Goal: Task Accomplishment & Management: Manage account settings

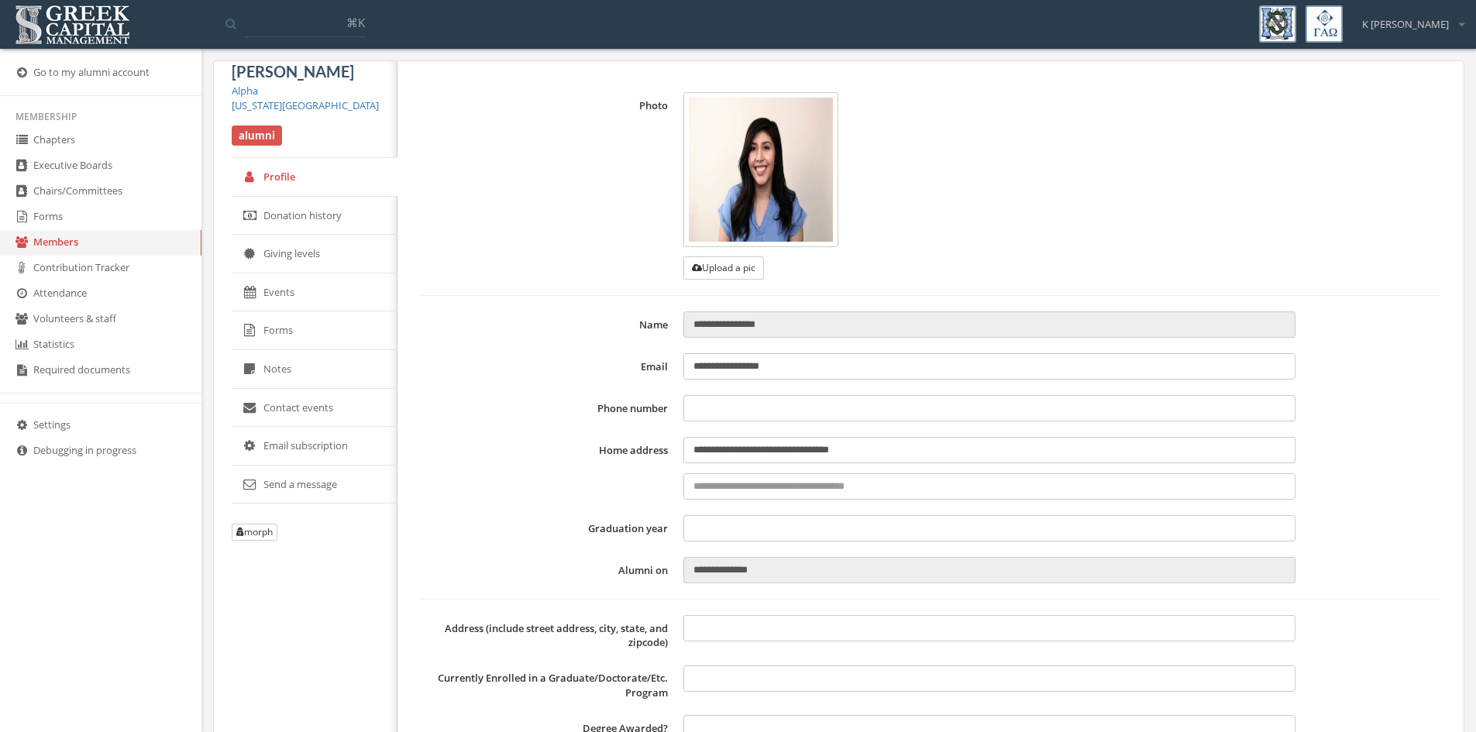
type input "**********"
click at [60, 220] on link "Forms" at bounding box center [100, 218] width 201 height 26
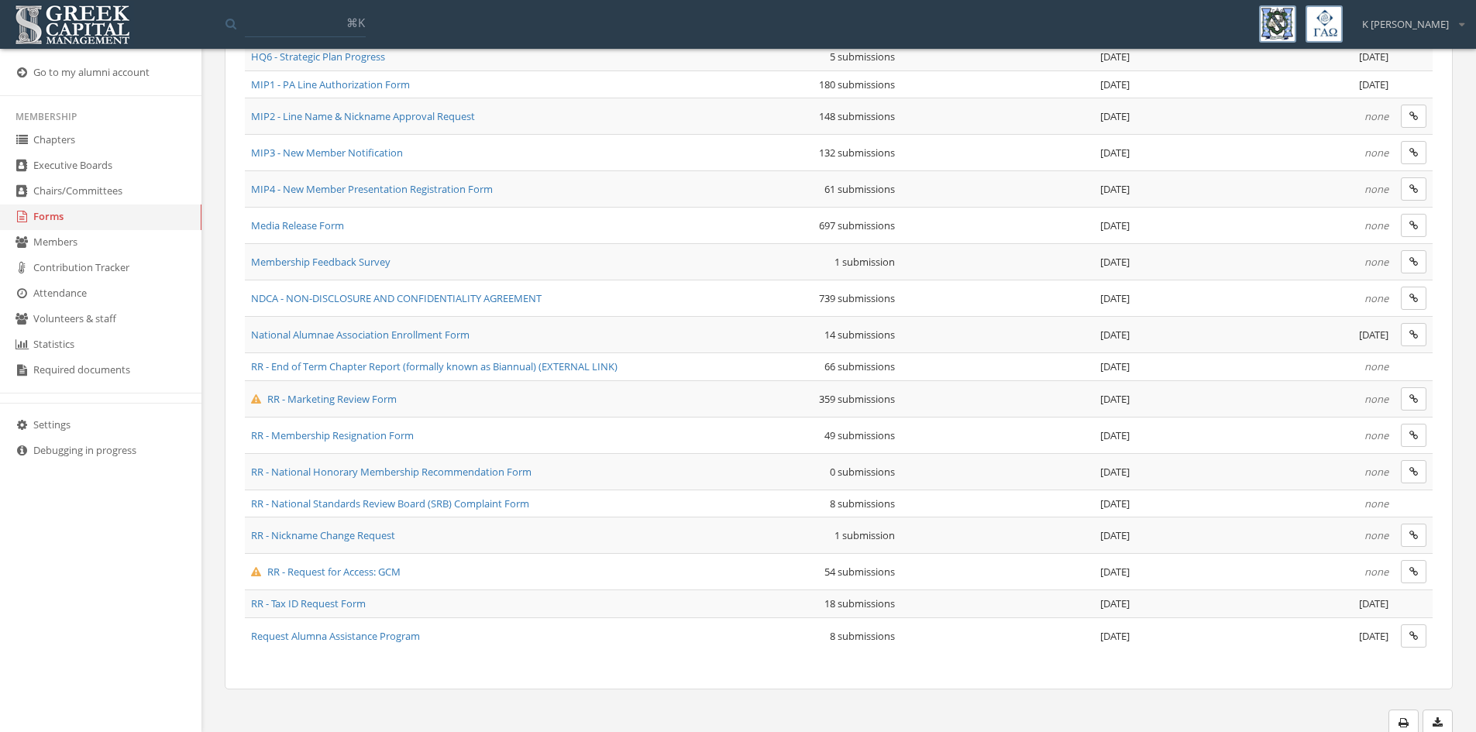
scroll to position [861, 0]
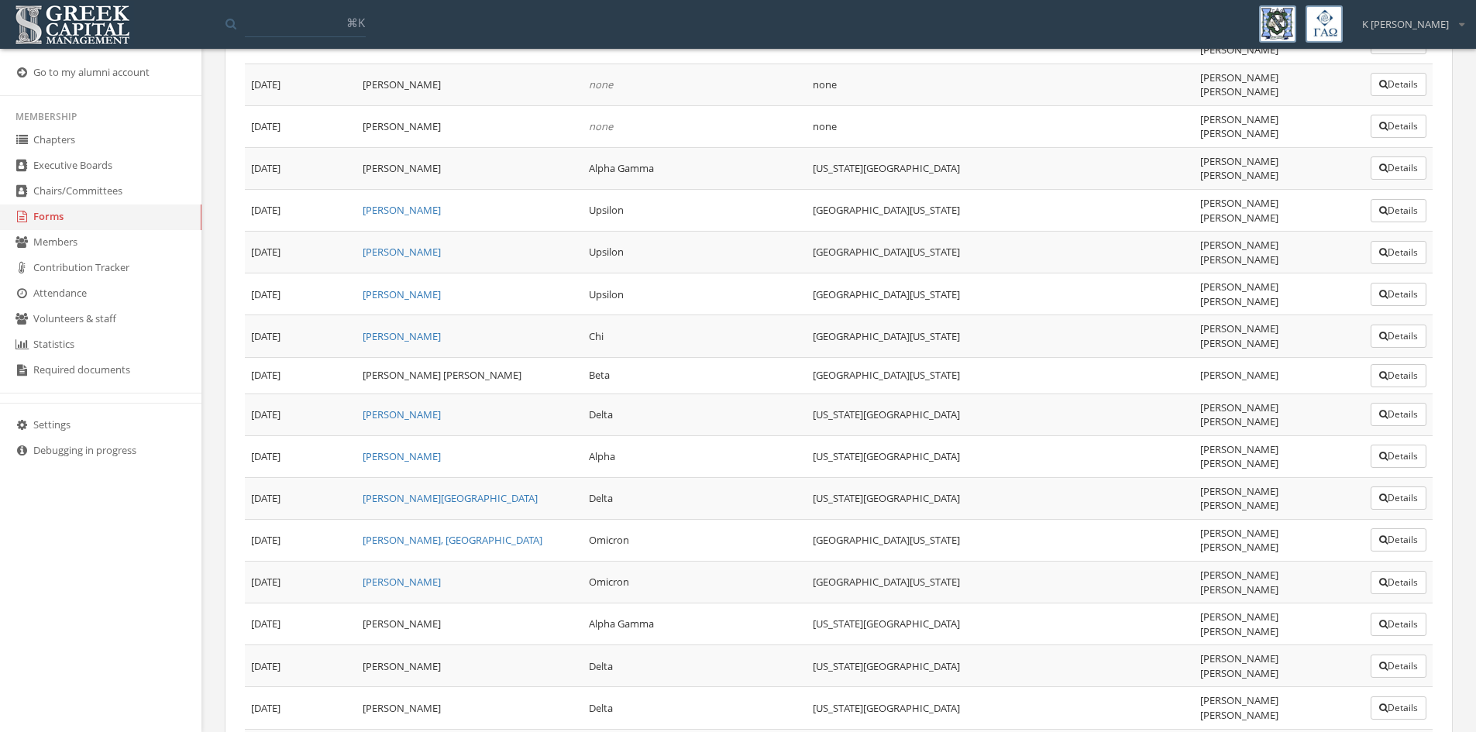
scroll to position [918, 0]
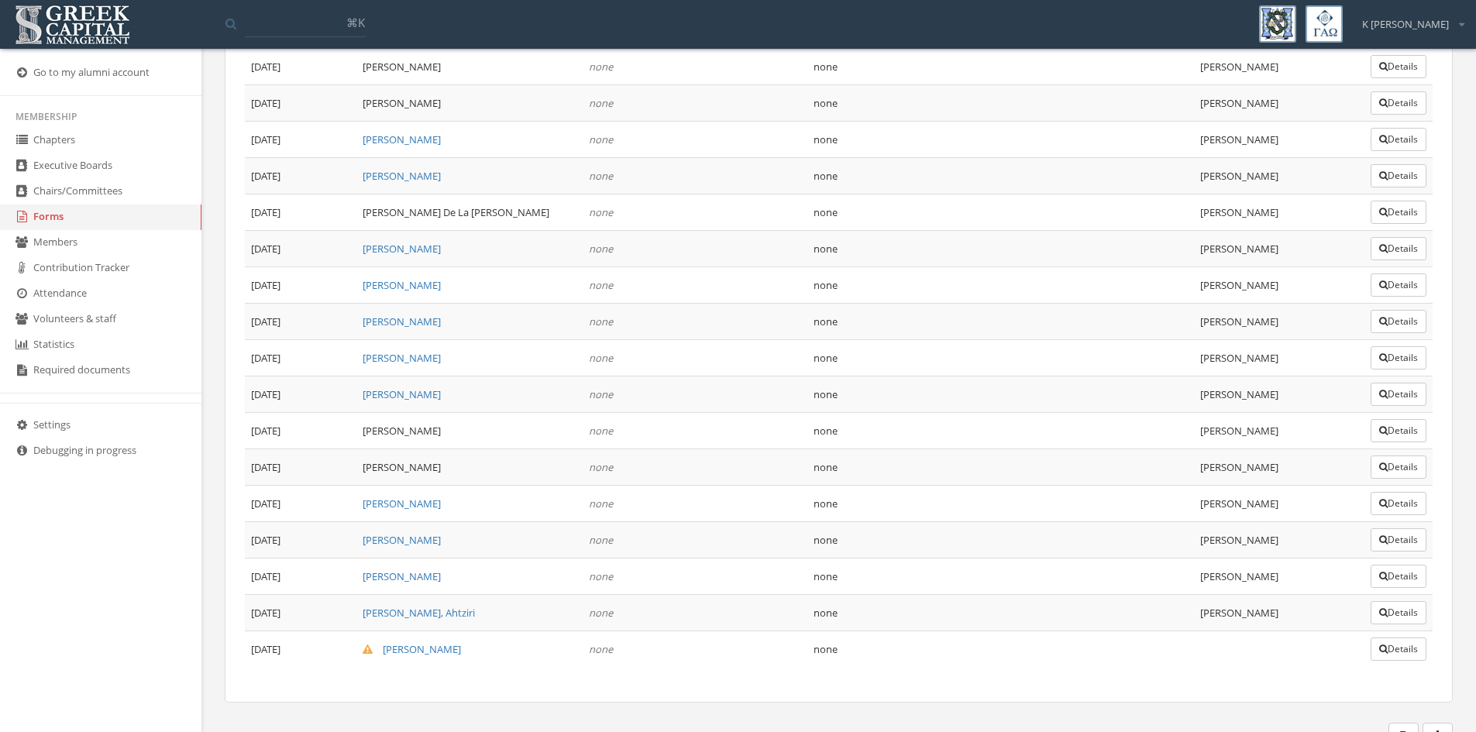
scroll to position [10354, 0]
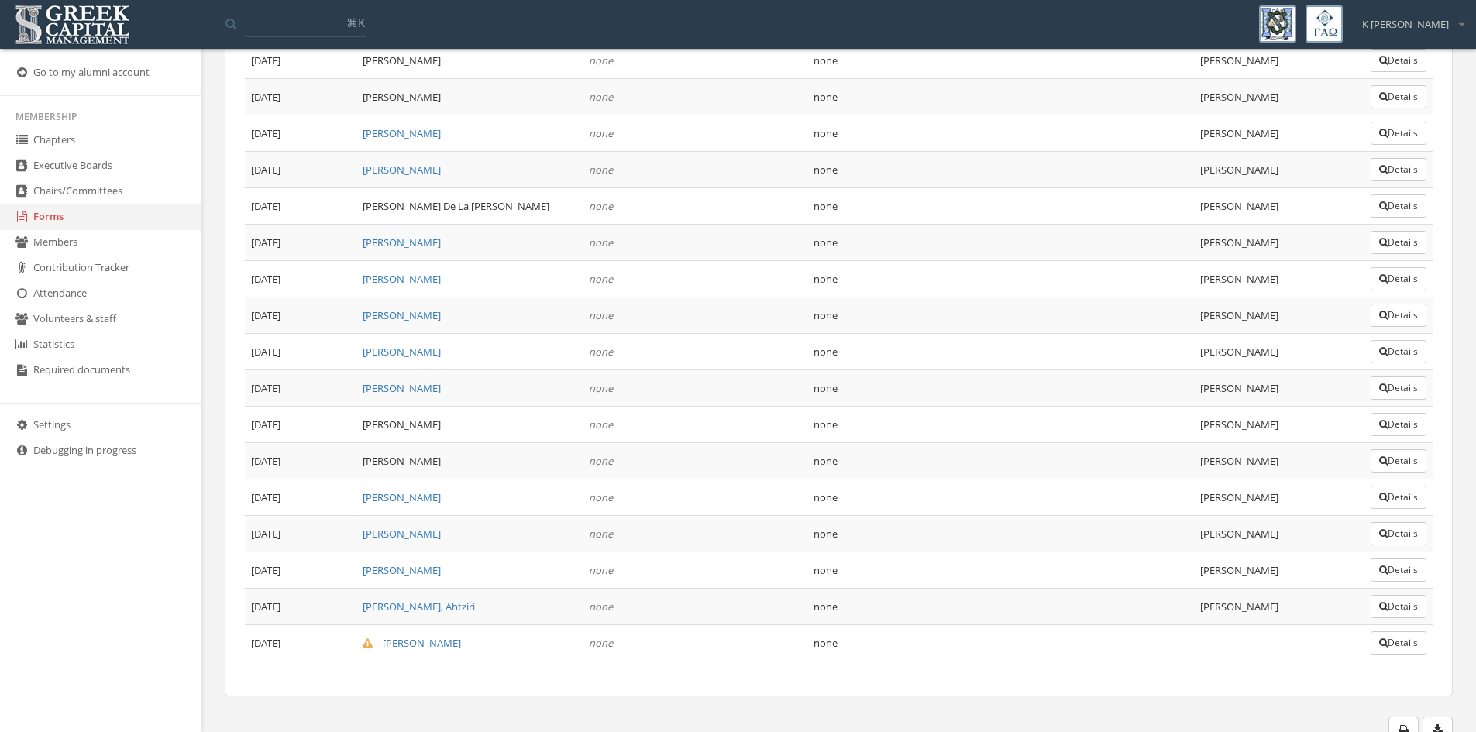
click at [1393, 632] on button "Details" at bounding box center [1399, 643] width 56 height 23
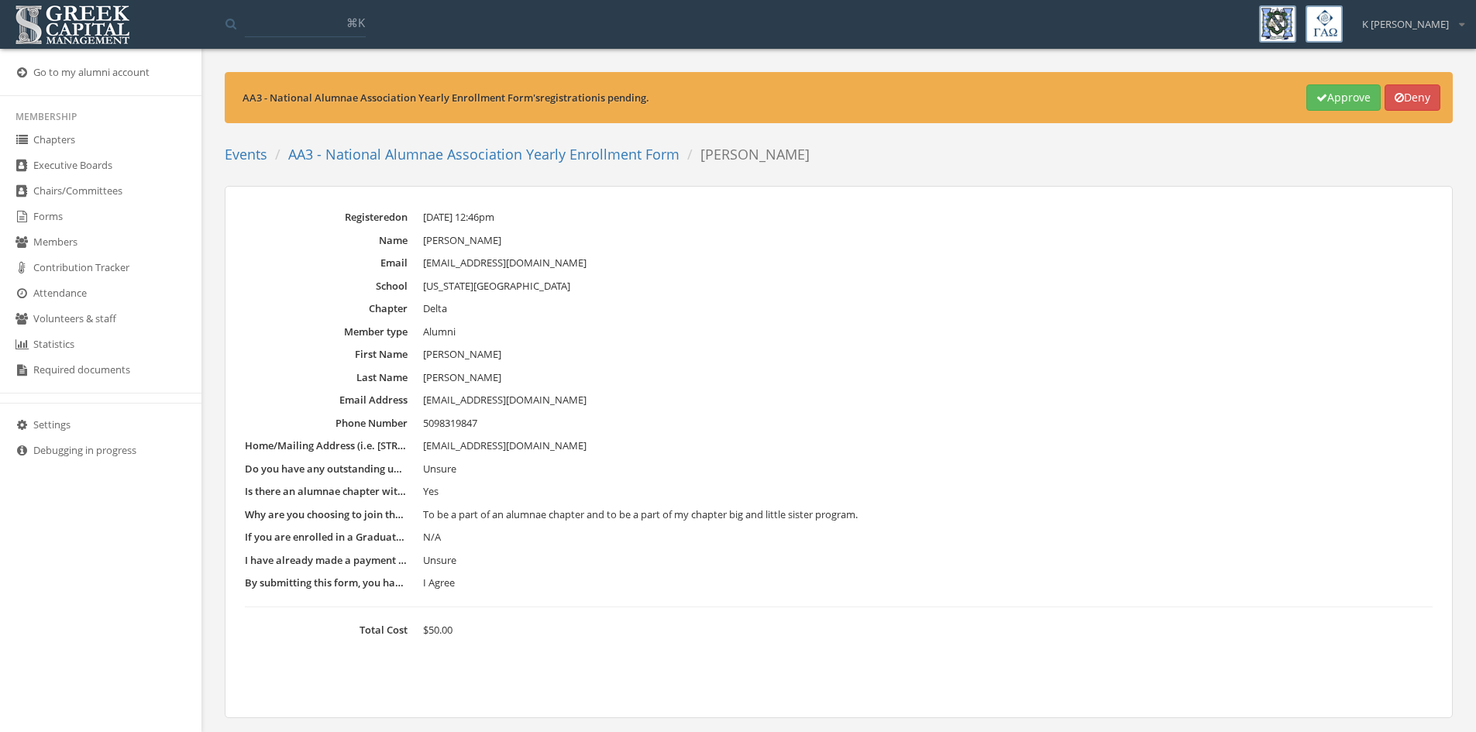
click at [607, 158] on link "AA3 - National Alumnae Association Yearly Enrollment Form" at bounding box center [483, 154] width 391 height 19
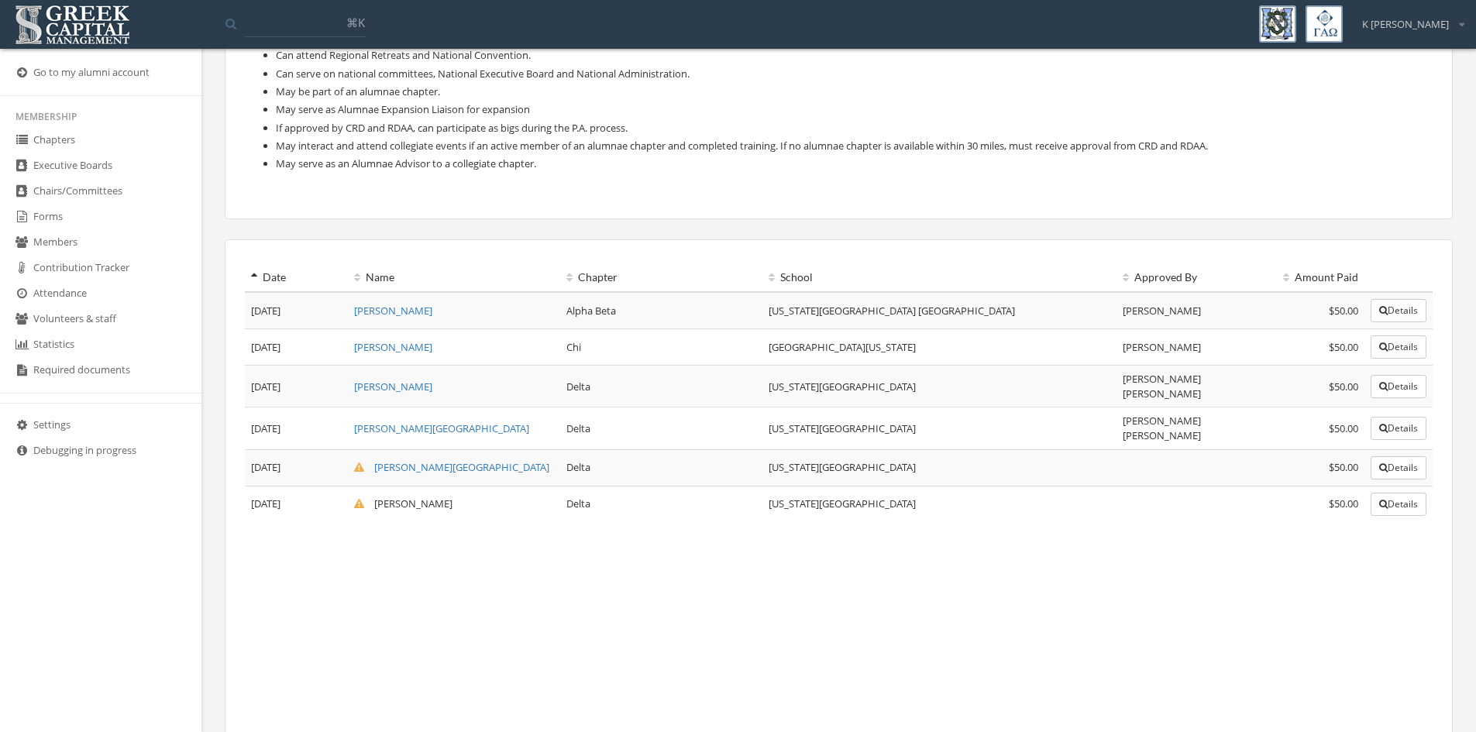
scroll to position [551, 0]
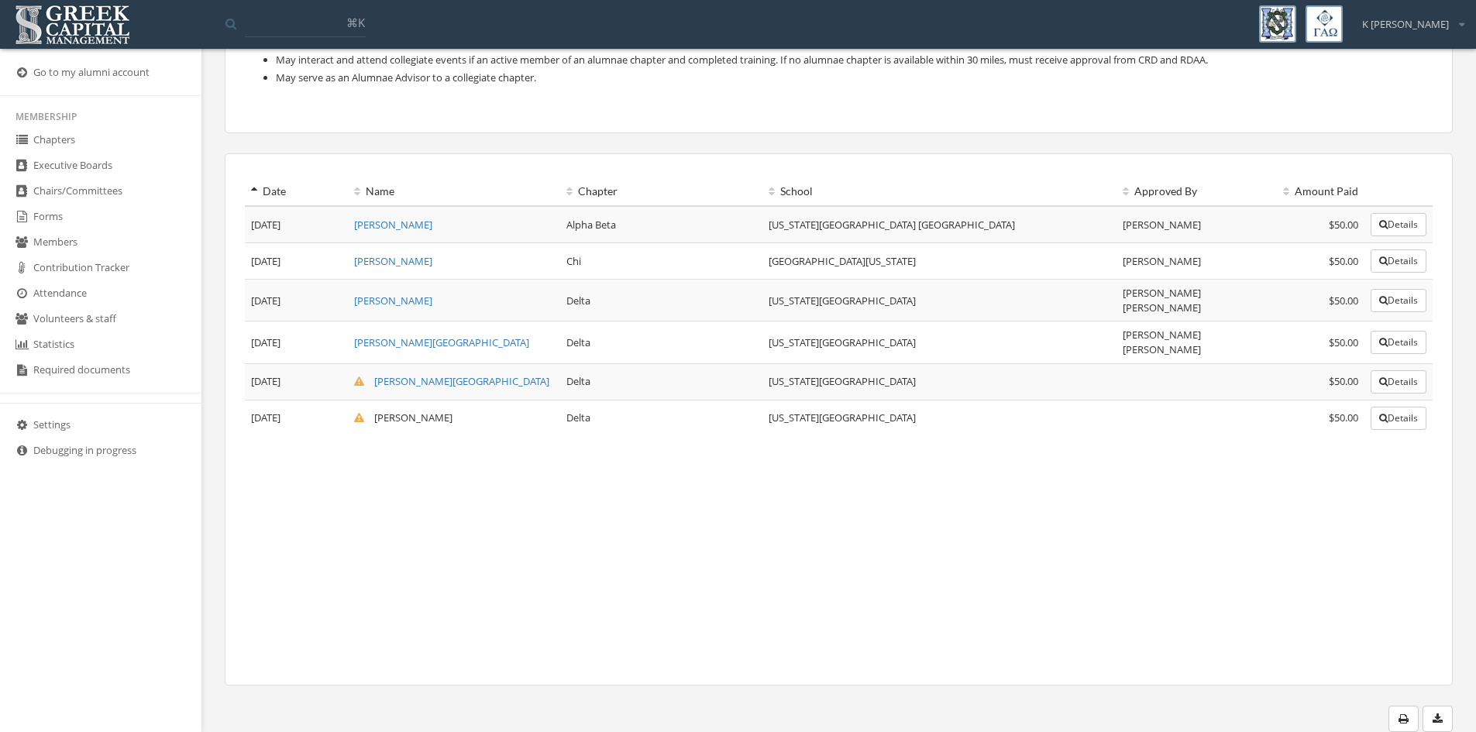
click at [1396, 372] on button "Details" at bounding box center [1399, 381] width 56 height 23
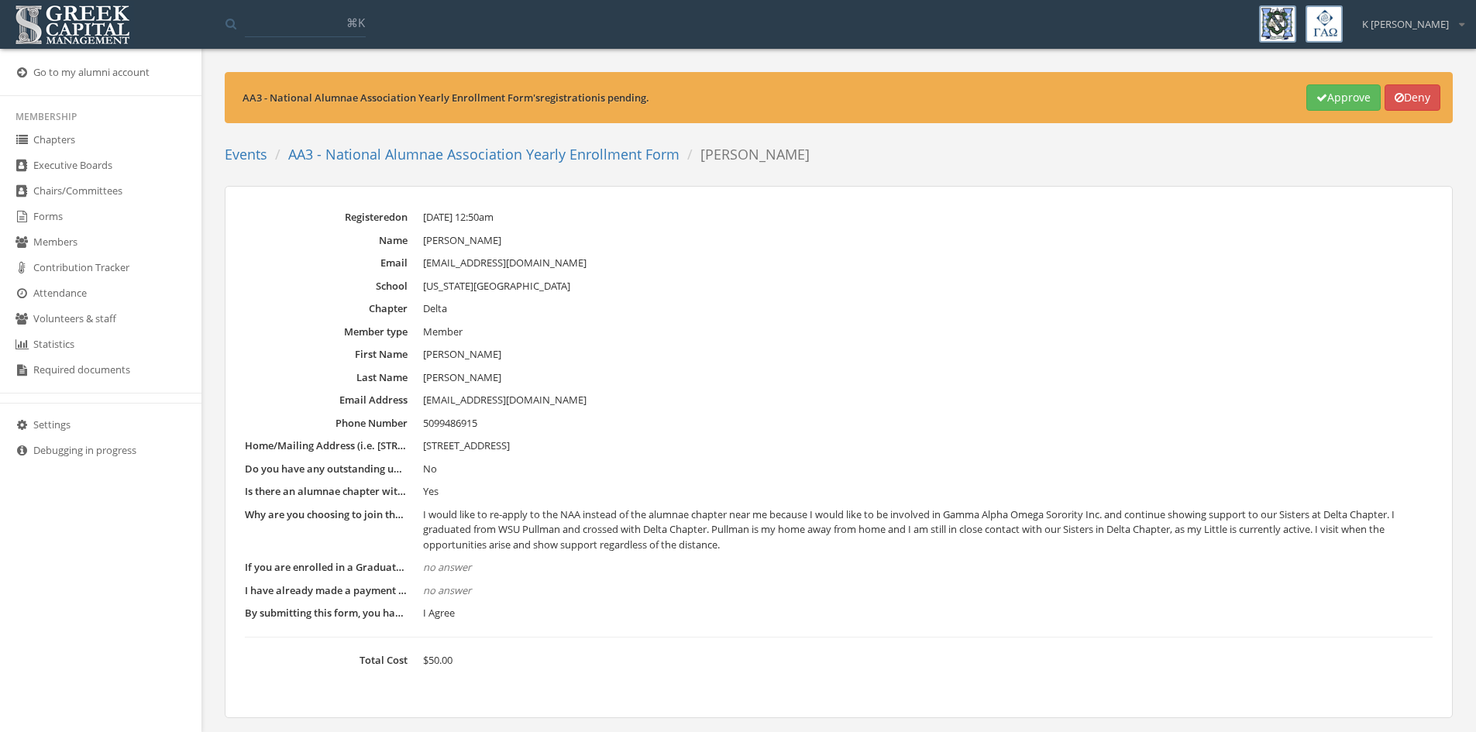
click at [1340, 101] on button "Approve" at bounding box center [1344, 97] width 74 height 26
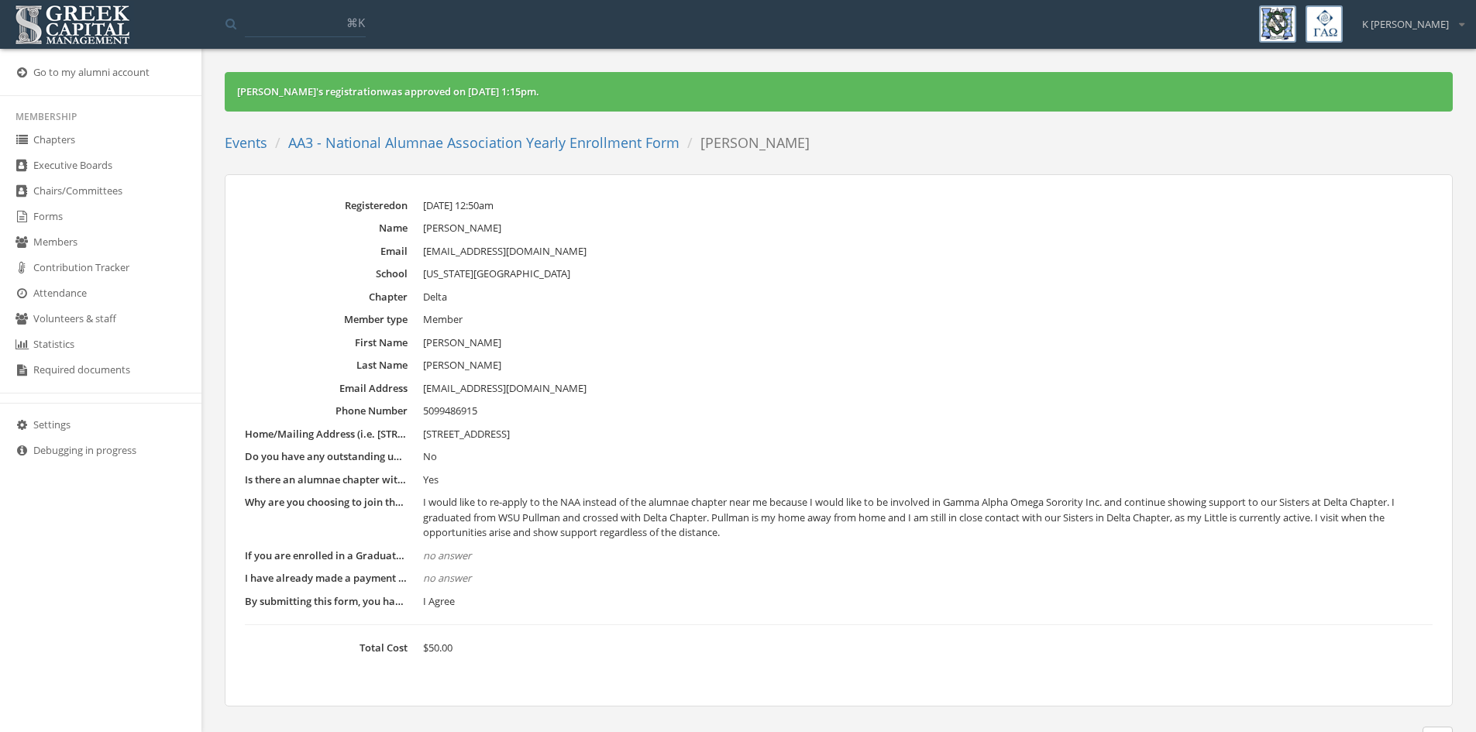
click at [555, 140] on link "AA3 - National Alumnae Association Yearly Enrollment Form" at bounding box center [483, 142] width 391 height 19
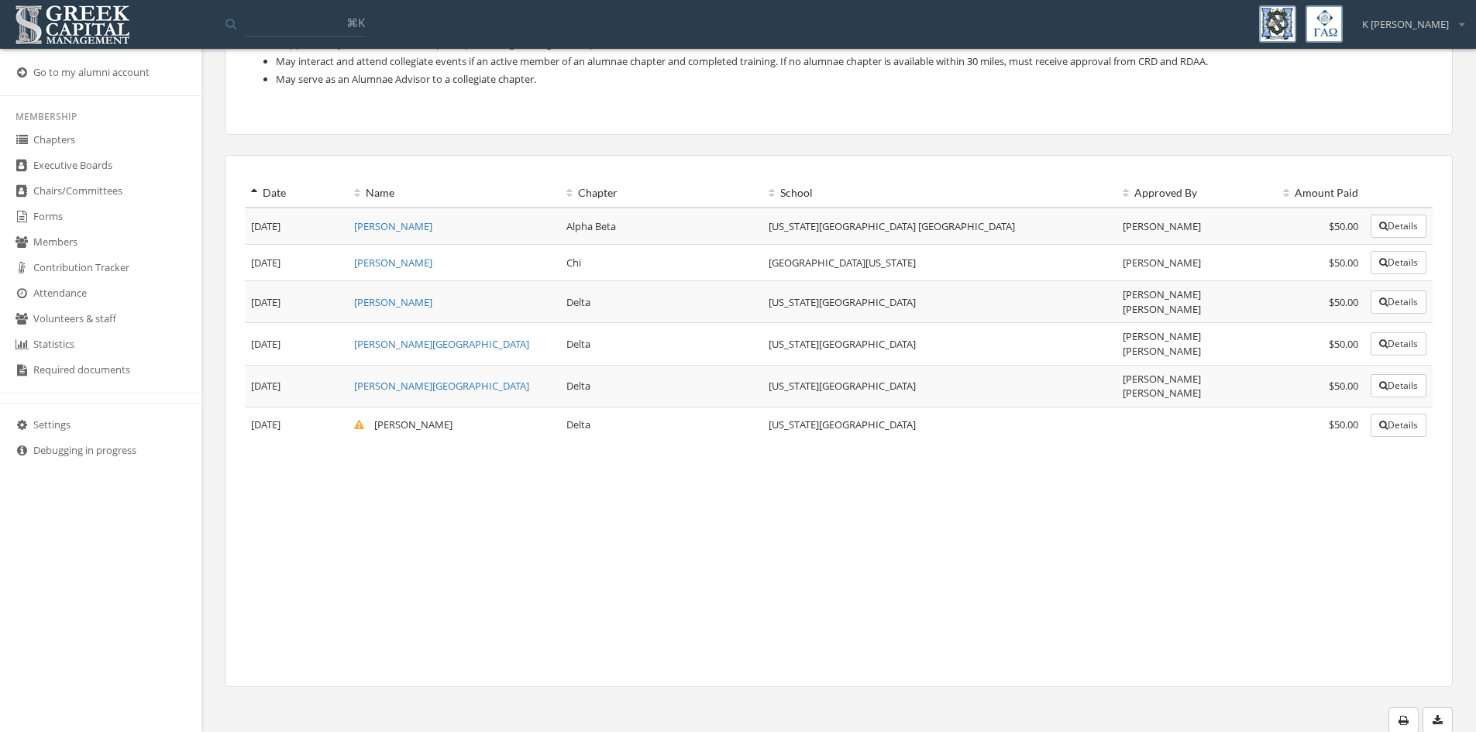
scroll to position [551, 0]
click at [1389, 412] on button "Details" at bounding box center [1399, 423] width 56 height 23
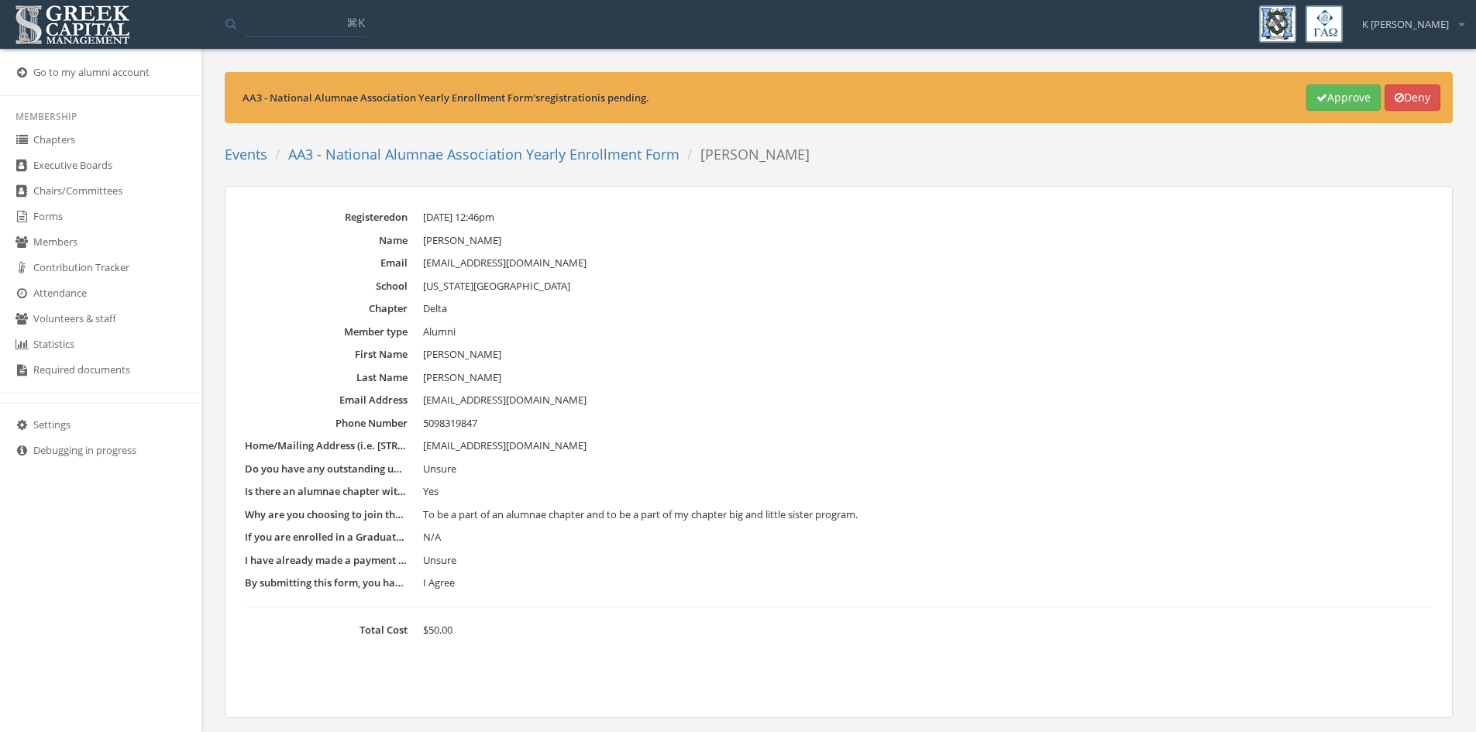
click at [1345, 94] on button "Approve" at bounding box center [1344, 97] width 74 height 26
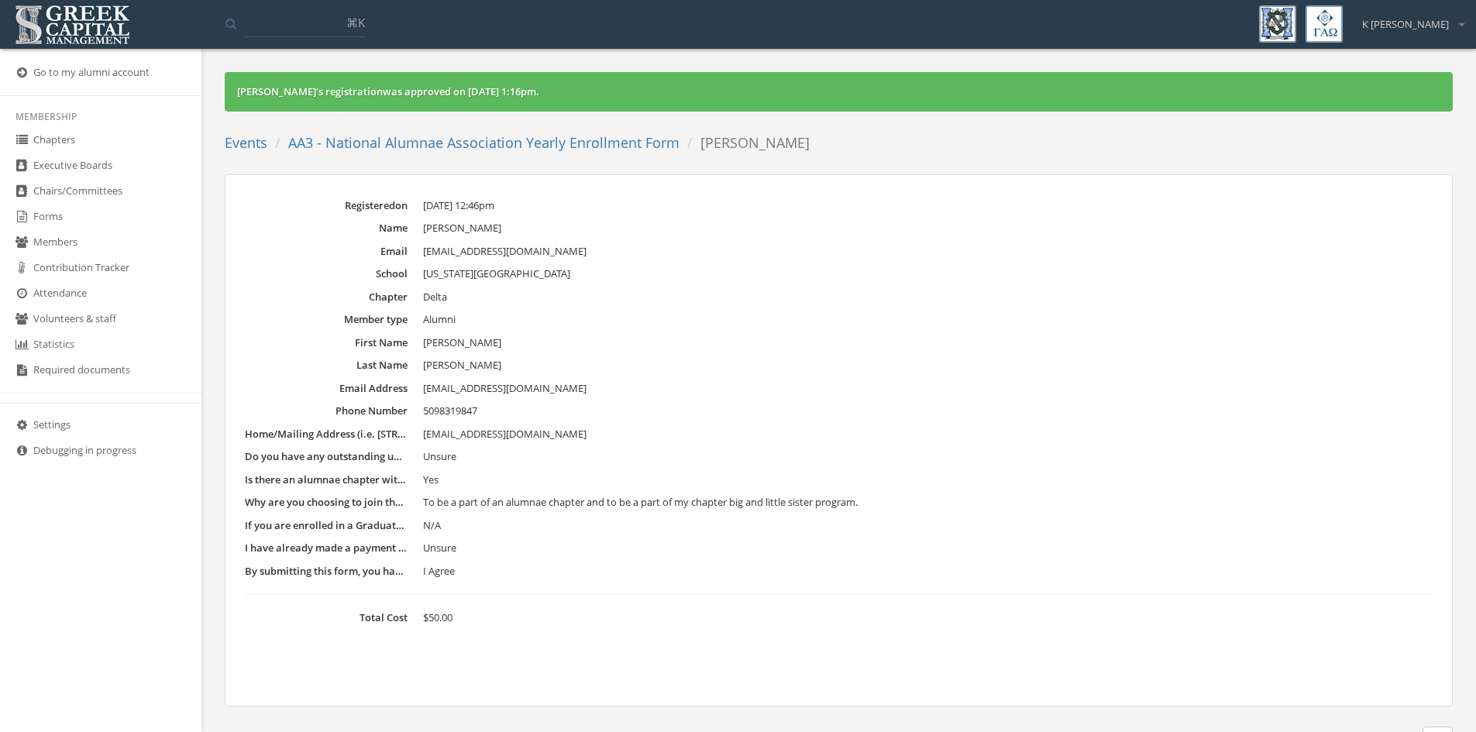
click at [77, 131] on link "Chapters" at bounding box center [100, 141] width 201 height 26
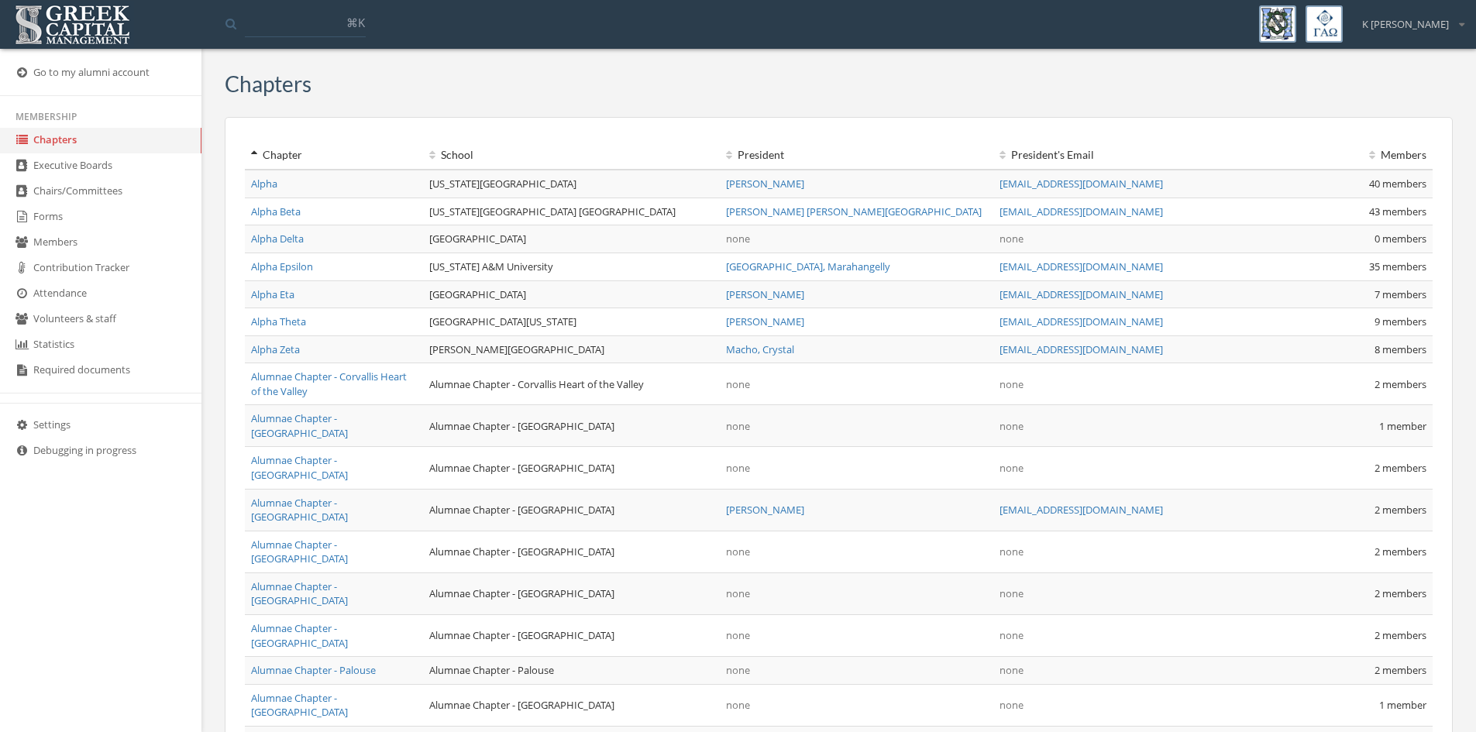
click at [56, 138] on link "Chapters" at bounding box center [100, 141] width 201 height 26
click at [50, 214] on link "Forms" at bounding box center [100, 218] width 201 height 26
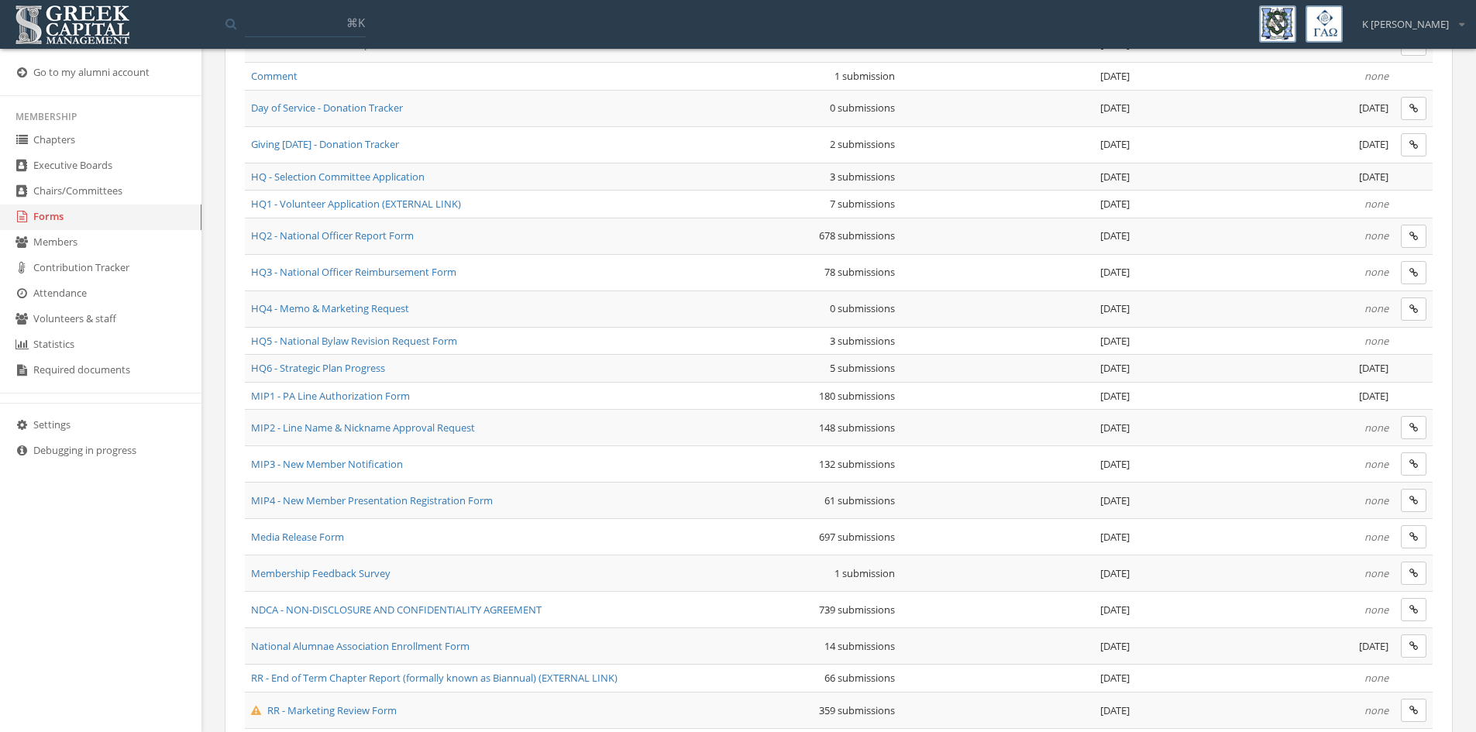
scroll to position [542, 0]
click at [373, 236] on span "HQ2 - National Officer Report Form" at bounding box center [332, 239] width 163 height 14
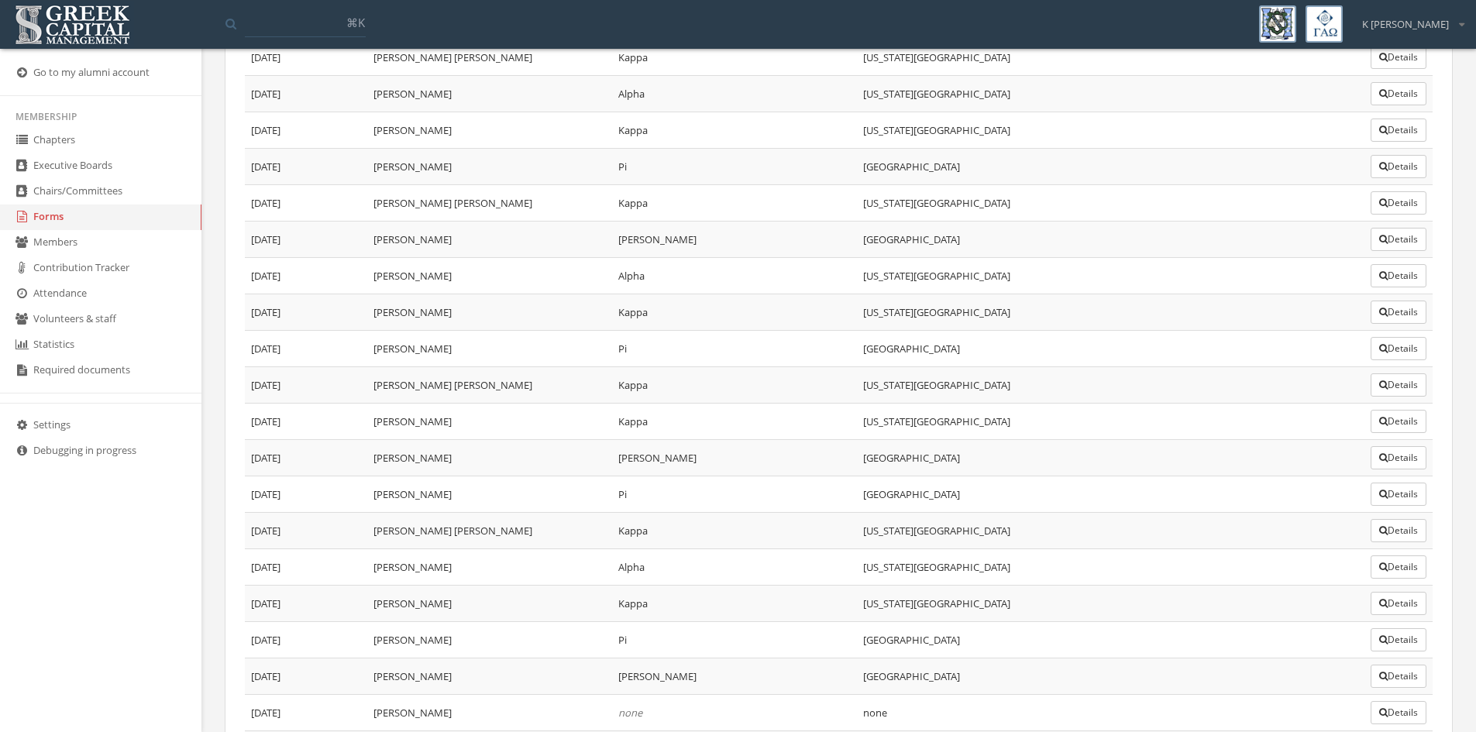
scroll to position [24530, 0]
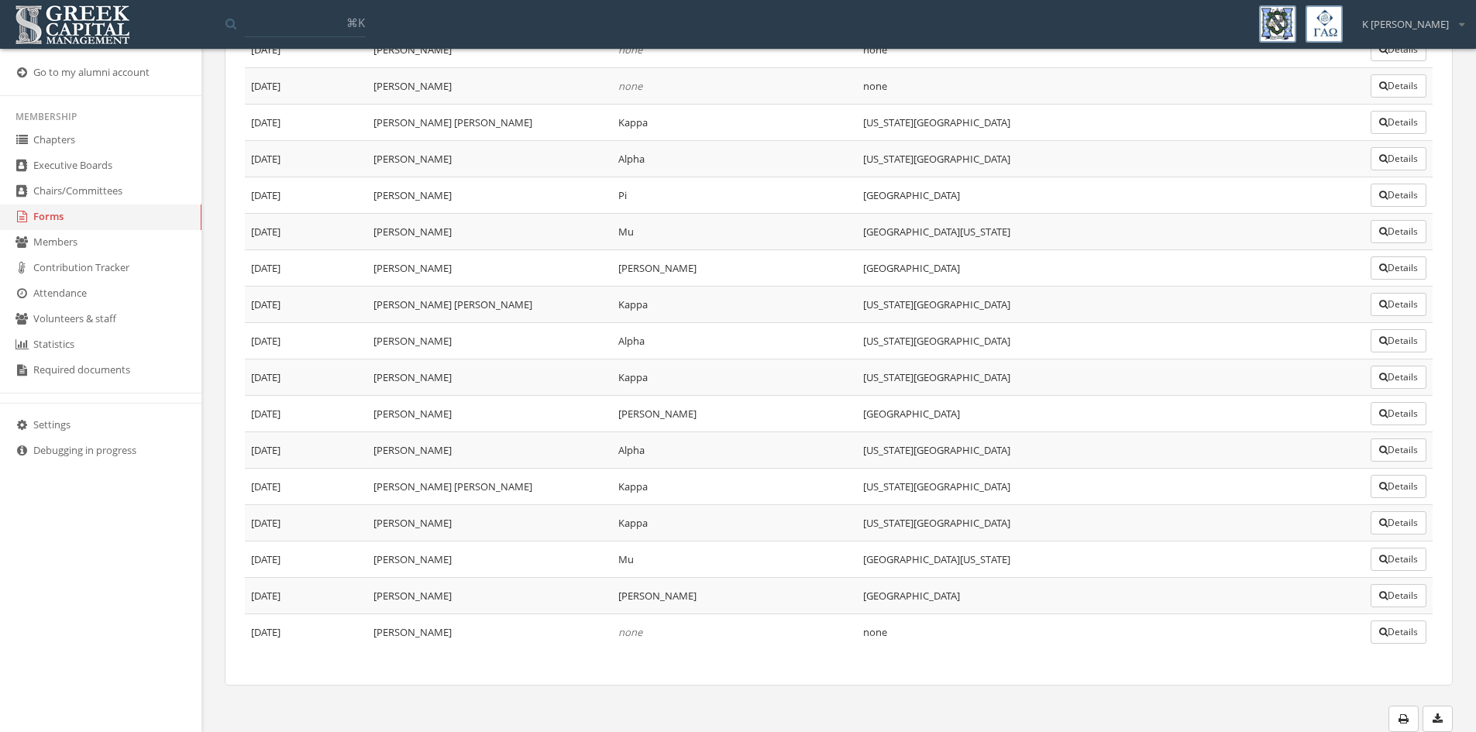
click at [1397, 635] on button "Details" at bounding box center [1399, 632] width 56 height 23
